Goal: Task Accomplishment & Management: Use online tool/utility

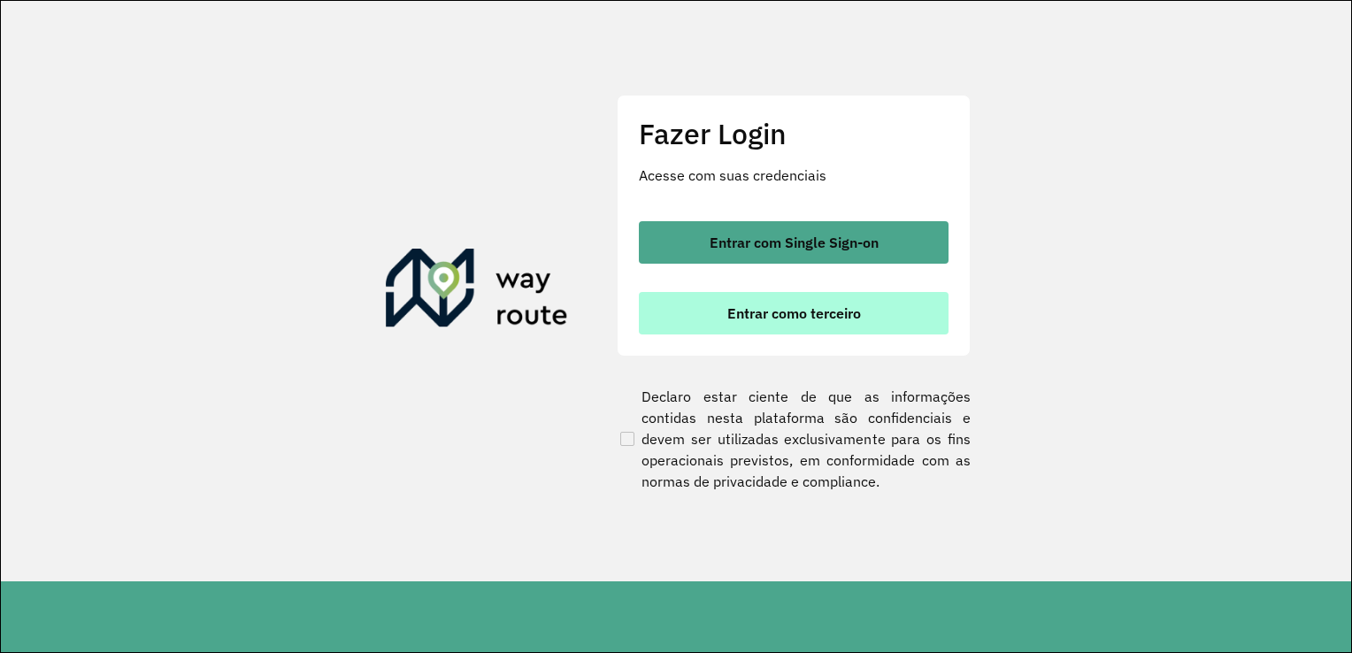
click at [794, 315] on span "Entrar como terceiro" at bounding box center [794, 313] width 134 height 14
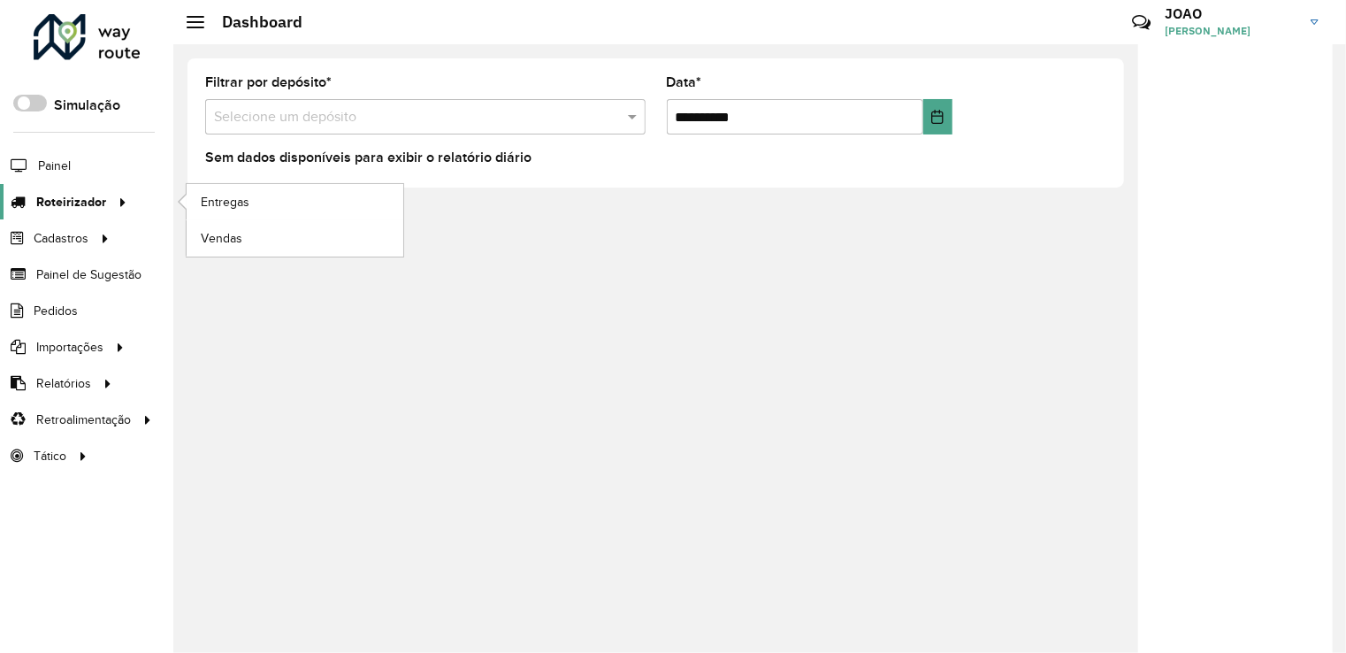
drag, startPoint x: 89, startPoint y: 196, endPoint x: 129, endPoint y: 206, distance: 41.0
click at [88, 197] on span "Roteirizador" at bounding box center [71, 202] width 70 height 19
click at [206, 201] on span "Entregas" at bounding box center [226, 202] width 50 height 19
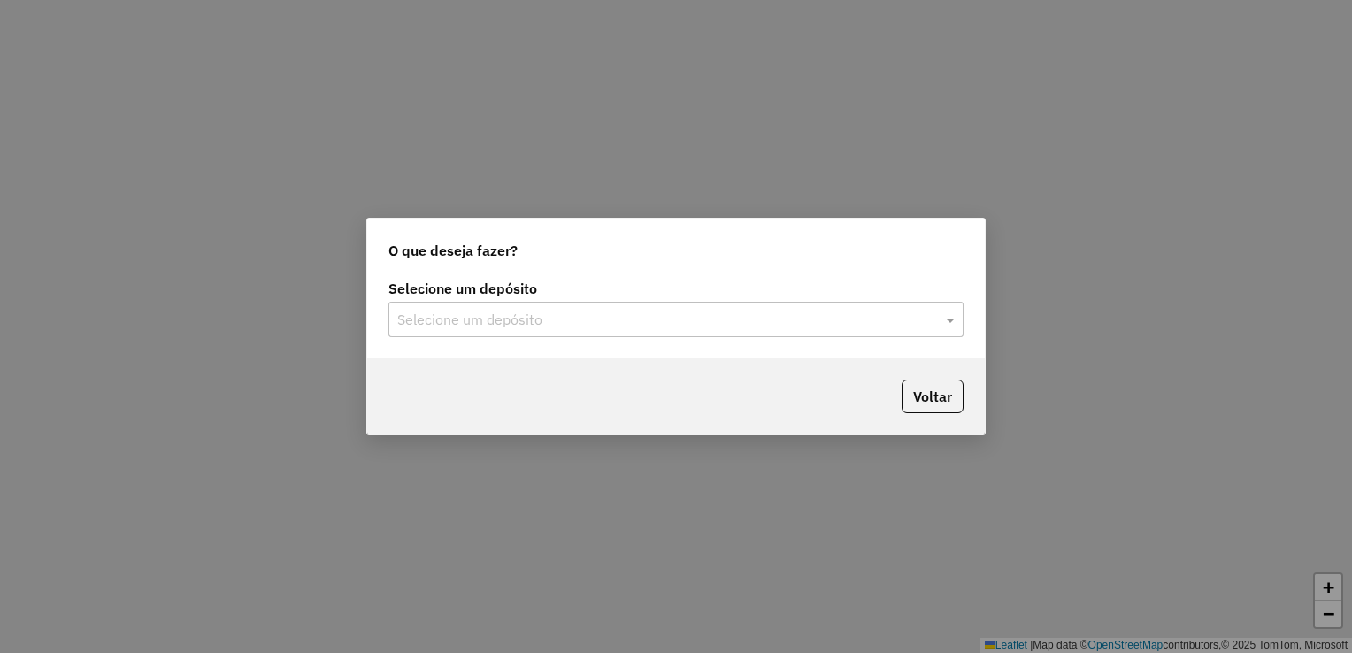
click at [559, 326] on input "text" at bounding box center [658, 320] width 522 height 21
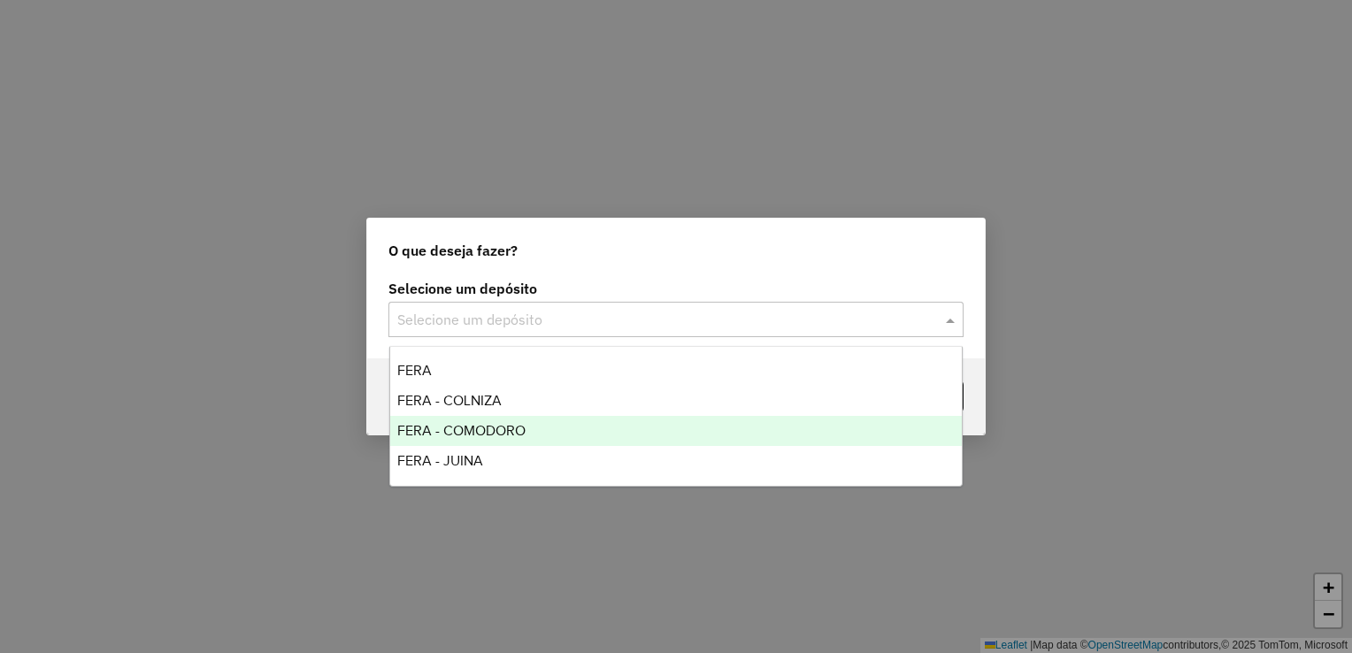
click at [506, 430] on span "FERA - COMODORO" at bounding box center [461, 430] width 128 height 15
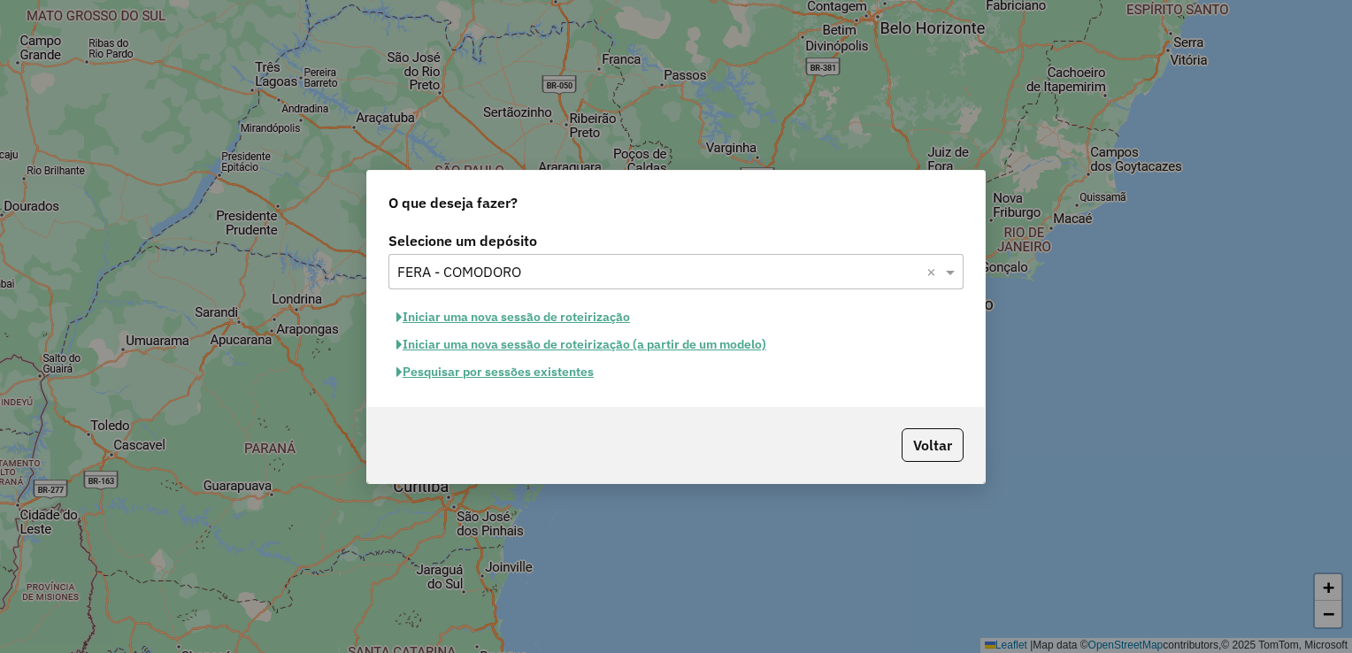
click at [517, 377] on button "Pesquisar por sessões existentes" at bounding box center [494, 371] width 213 height 27
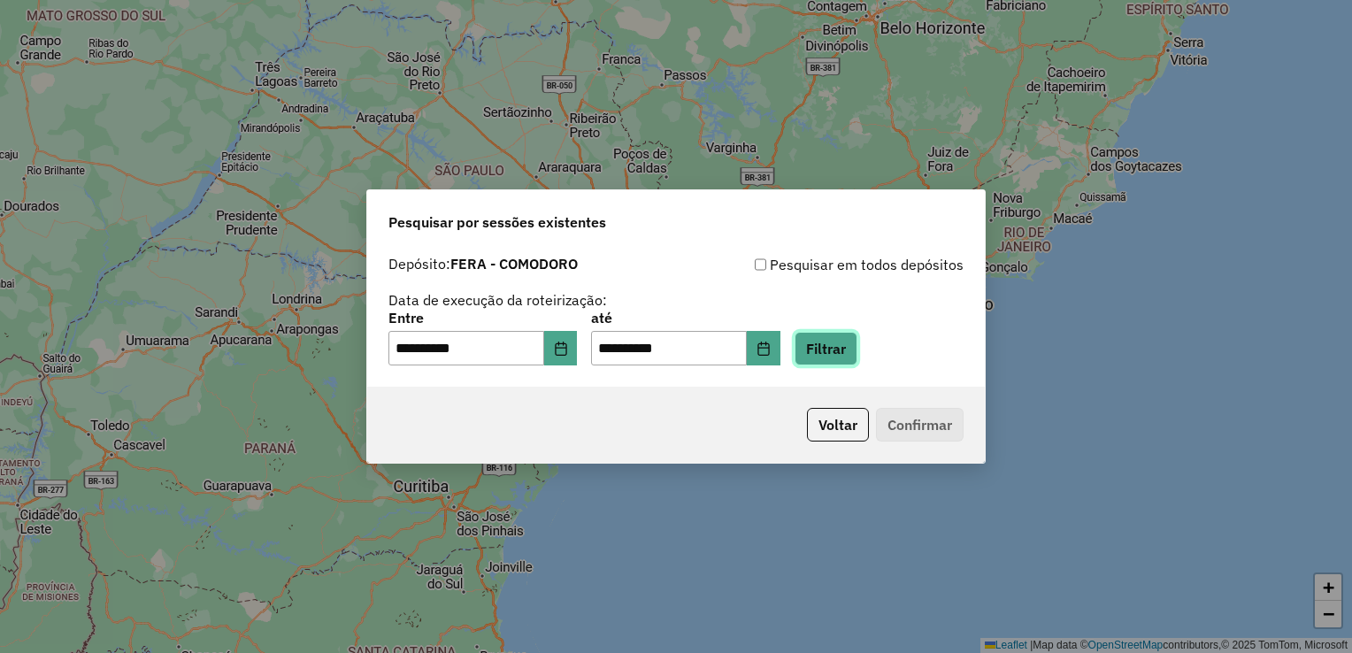
click at [824, 343] on button "Filtrar" at bounding box center [825, 349] width 63 height 34
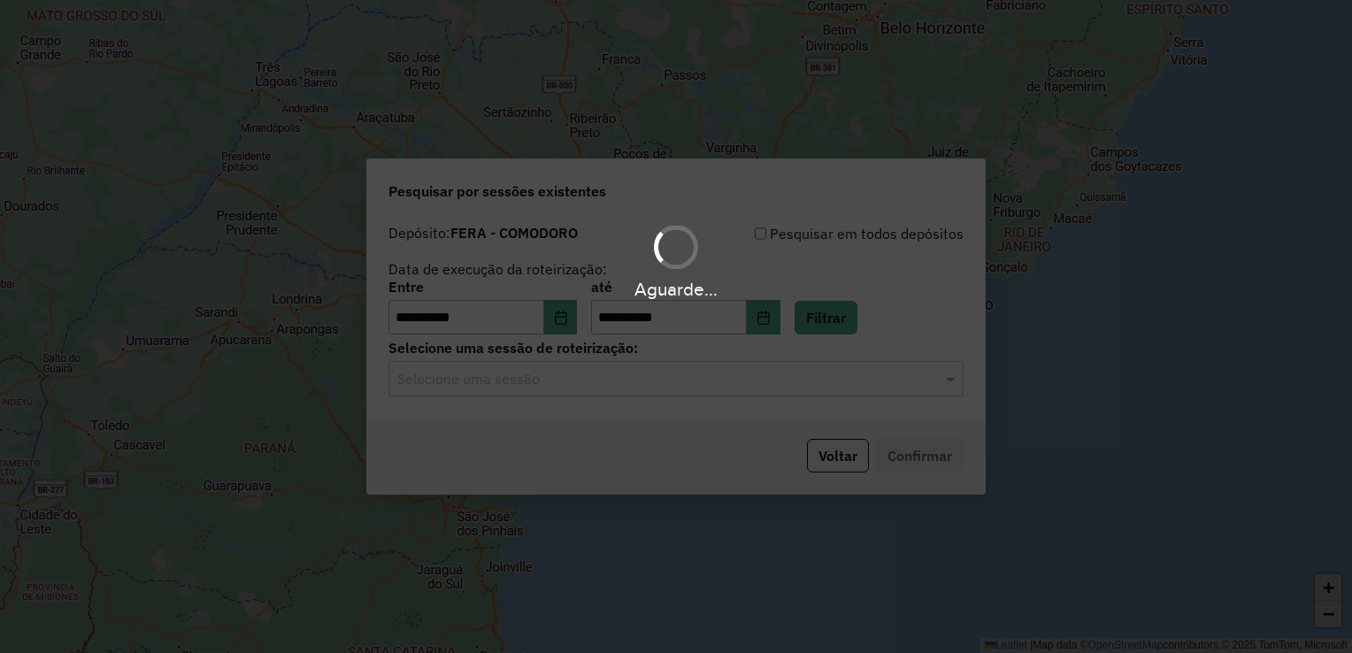
click at [640, 379] on div "Aguarde..." at bounding box center [676, 326] width 1352 height 653
click at [640, 379] on input "text" at bounding box center [658, 379] width 522 height 21
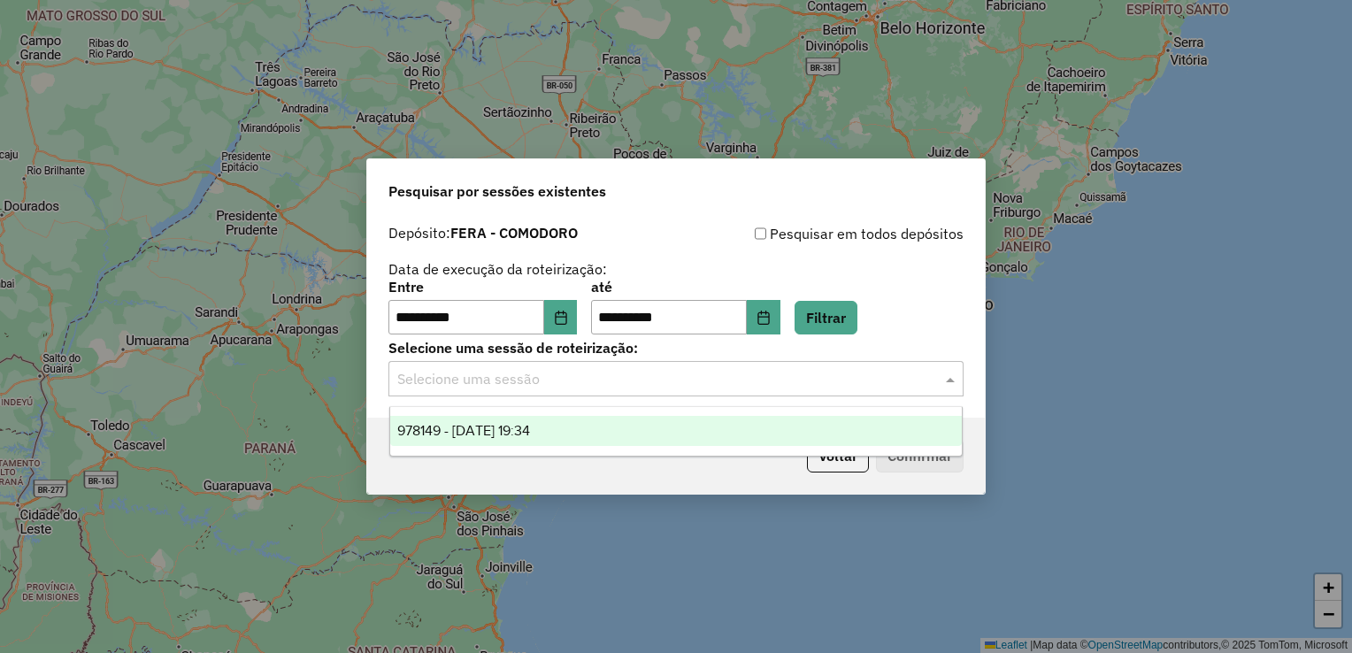
drag, startPoint x: 566, startPoint y: 428, endPoint x: 763, endPoint y: 444, distance: 197.9
click at [570, 428] on div "978149 - 12/08/2025 19:34" at bounding box center [676, 431] width 572 height 30
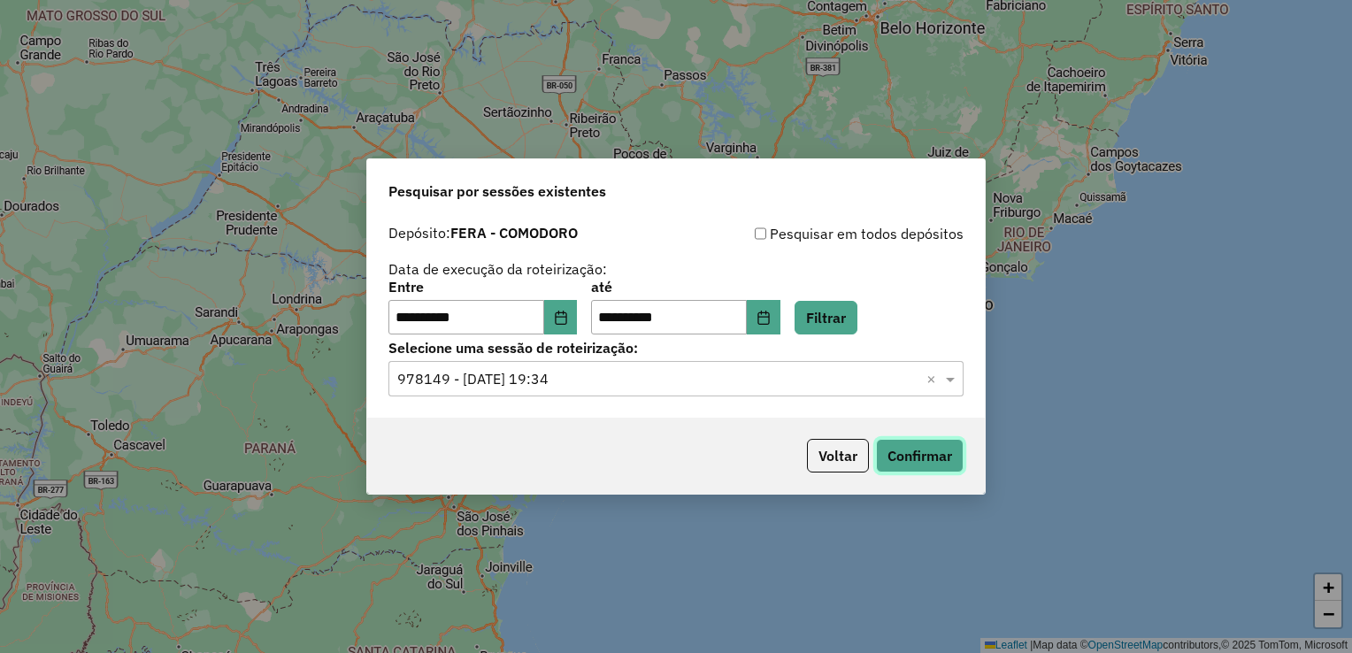
click at [913, 452] on button "Confirmar" at bounding box center [920, 456] width 88 height 34
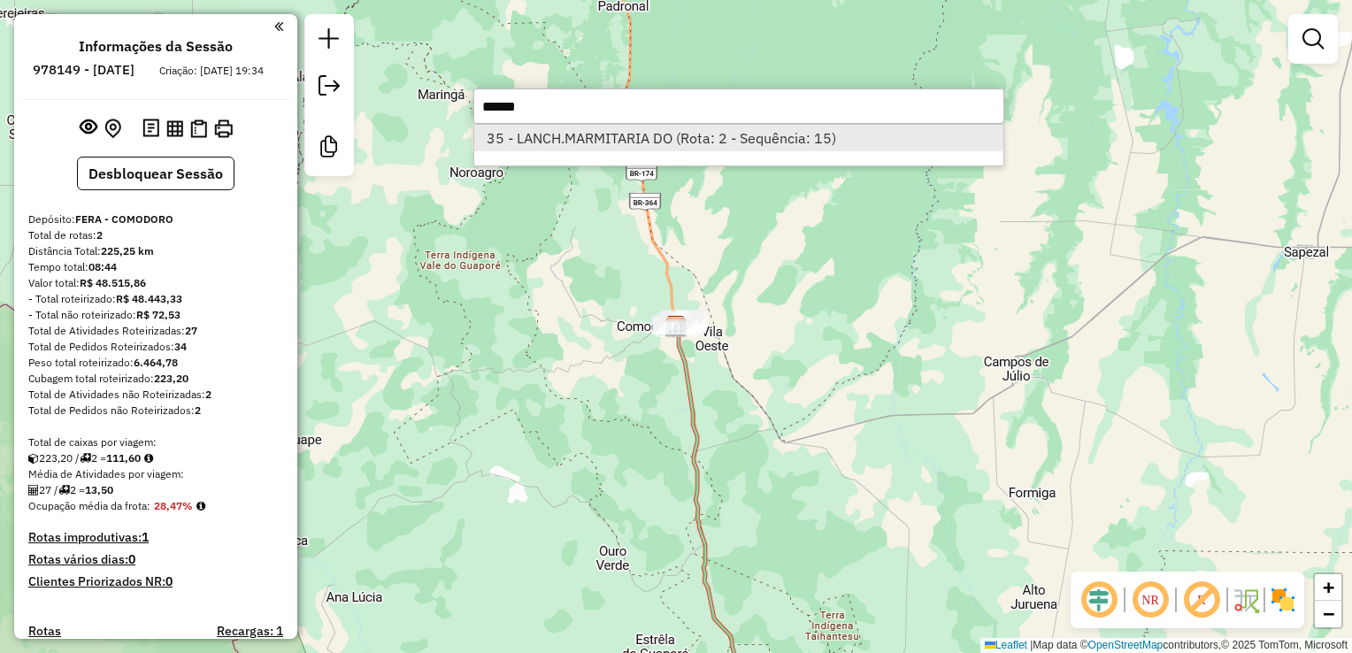
type input "******"
click at [610, 142] on li "35 - LANCH.MARMITARIA DO (Rota: 2 - Sequência: 15)" at bounding box center [738, 138] width 529 height 27
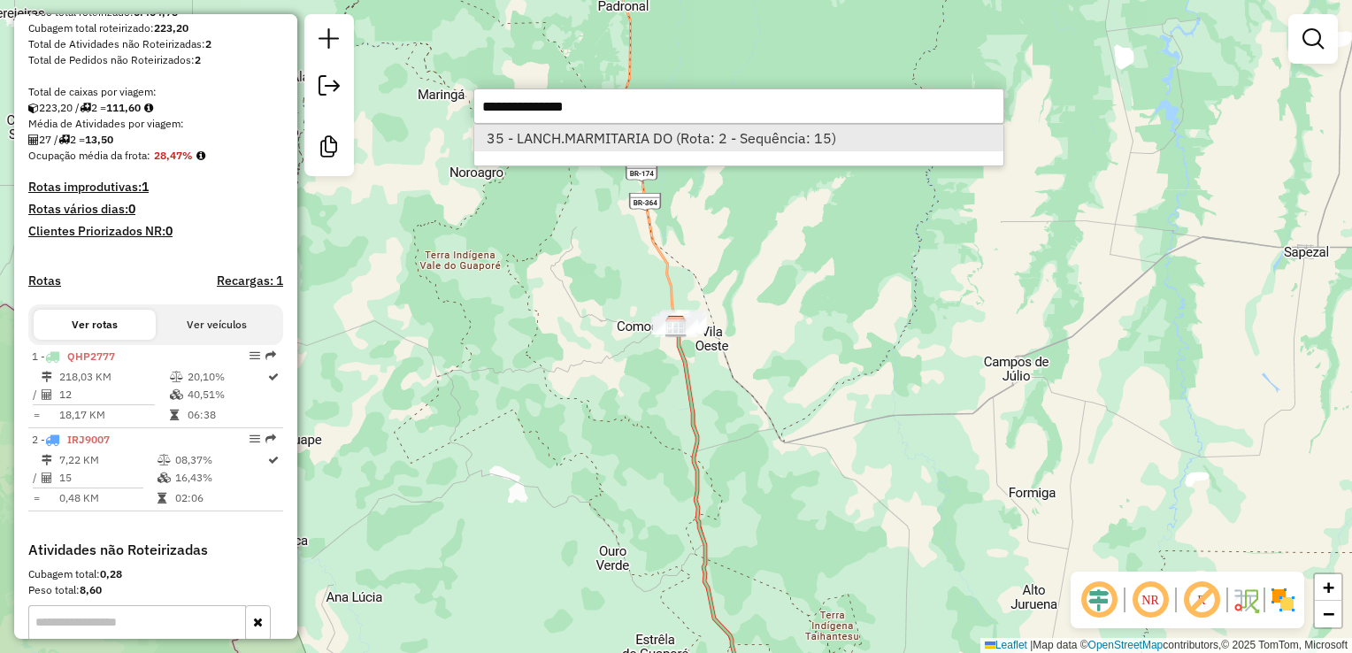
select select "**********"
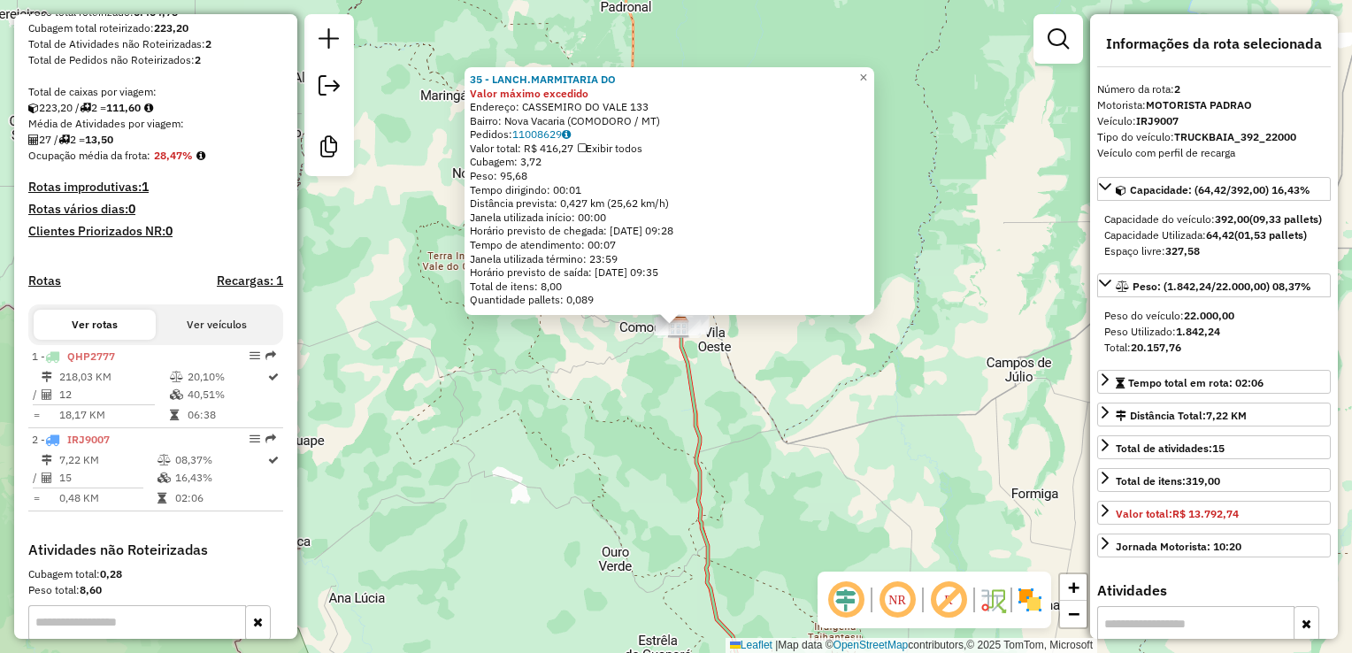
scroll to position [545, 0]
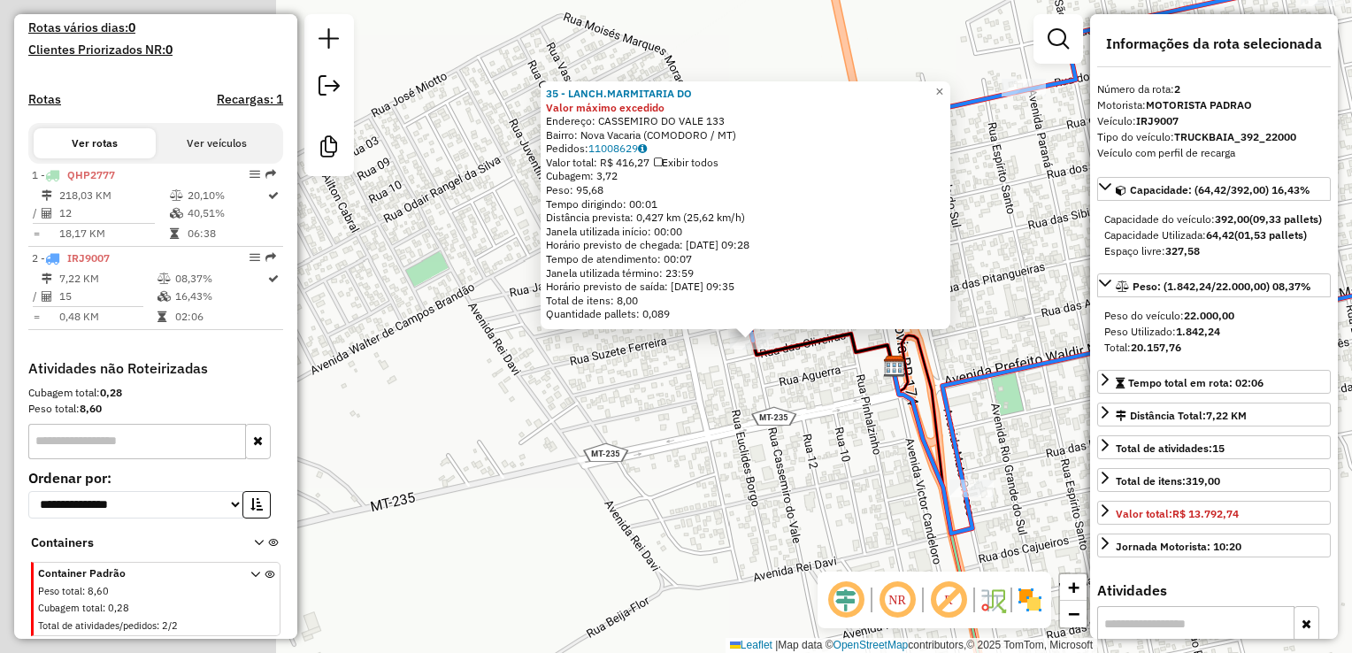
drag, startPoint x: 509, startPoint y: 415, endPoint x: 810, endPoint y: 406, distance: 301.8
click at [810, 406] on div "35 - LANCH.MARMITARIA DO Valor máximo excedido Endereço: CASSEMIRO DO VALE 133 …" at bounding box center [676, 326] width 1352 height 653
